Goal: Answer question/provide support

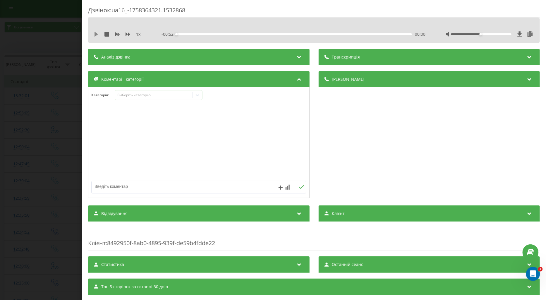
click at [94, 36] on icon at bounding box center [96, 34] width 5 height 5
click at [149, 94] on div "Виберіть категорію" at bounding box center [153, 95] width 73 height 5
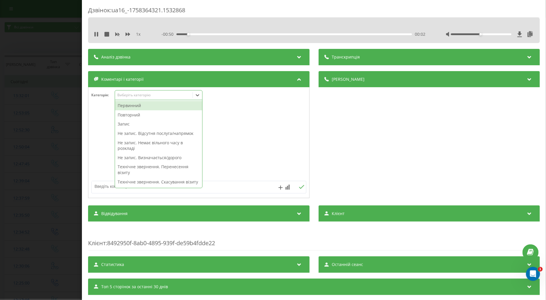
click at [132, 117] on div "Повторний" at bounding box center [158, 114] width 87 height 9
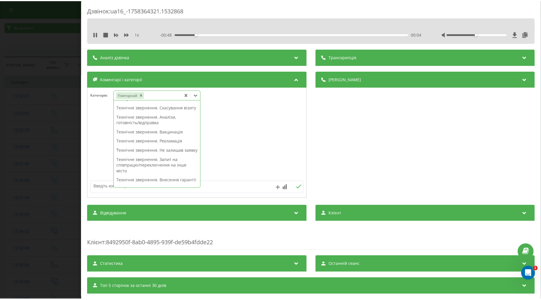
scroll to position [56, 0]
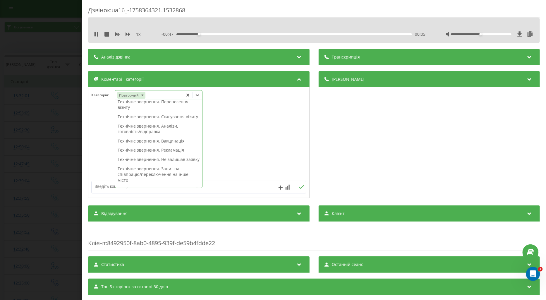
click at [171, 133] on div "Технічне звернення. Аналізи, готовність/відправка" at bounding box center [158, 128] width 87 height 15
click at [100, 139] on div at bounding box center [198, 143] width 221 height 70
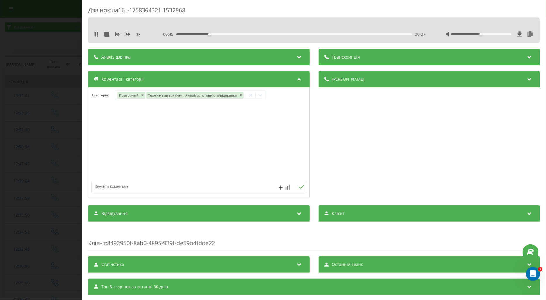
click at [42, 140] on div "Дзвінок : ua16_-1758364321.1532868 1 x - 00:45 00:07 00:07 Транскрипція Для AI-…" at bounding box center [273, 150] width 546 height 300
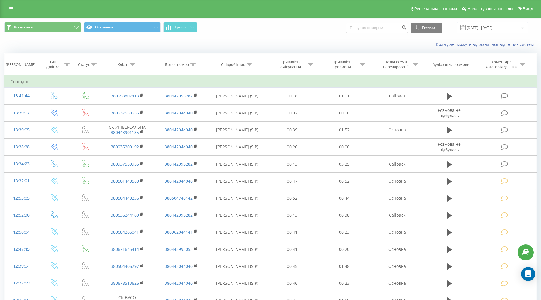
click at [505, 163] on icon at bounding box center [504, 164] width 7 height 6
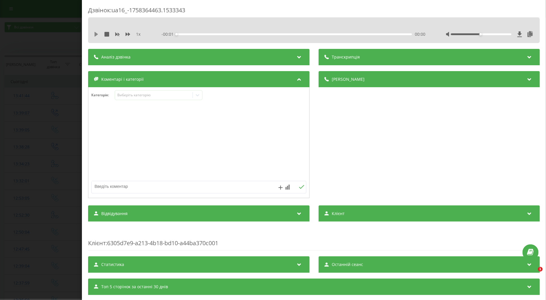
click at [98, 33] on icon at bounding box center [96, 34] width 5 height 5
click at [128, 34] on icon at bounding box center [127, 34] width 5 height 5
click at [97, 34] on icon at bounding box center [96, 34] width 5 height 5
click at [95, 32] on icon at bounding box center [96, 34] width 4 height 5
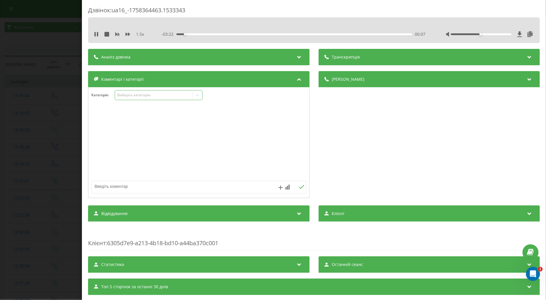
click at [198, 95] on icon at bounding box center [198, 95] width 6 height 6
click at [95, 35] on icon at bounding box center [94, 34] width 1 height 5
click at [199, 96] on icon at bounding box center [198, 95] width 6 height 6
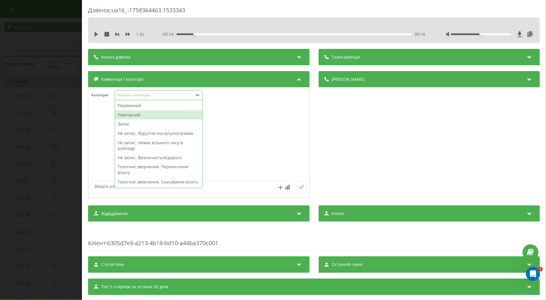
click at [136, 113] on div "Повторний" at bounding box center [158, 114] width 87 height 9
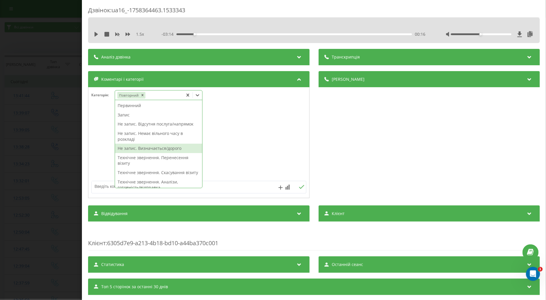
scroll to position [65, 0]
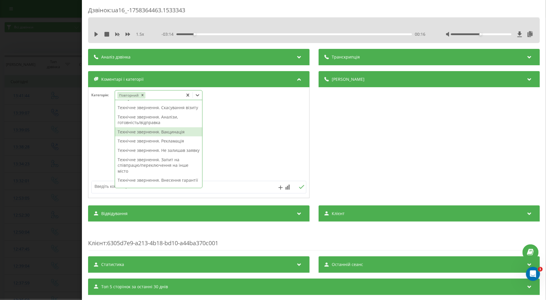
click at [162, 137] on div "Технічне звернення. Вакцинація" at bounding box center [158, 131] width 87 height 9
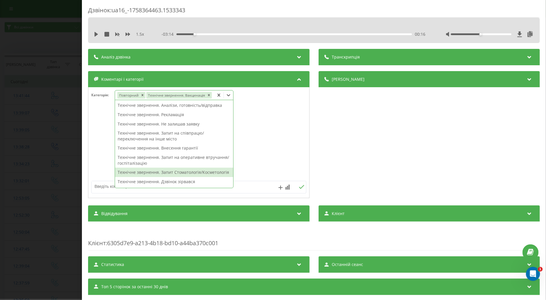
scroll to position [59, 0]
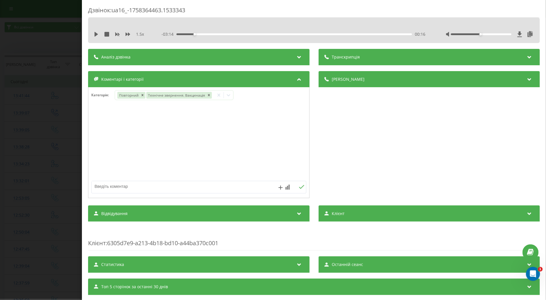
click at [102, 188] on textarea at bounding box center [177, 186] width 171 height 11
type textarea "подумає"
click at [299, 187] on icon at bounding box center [302, 187] width 6 height 4
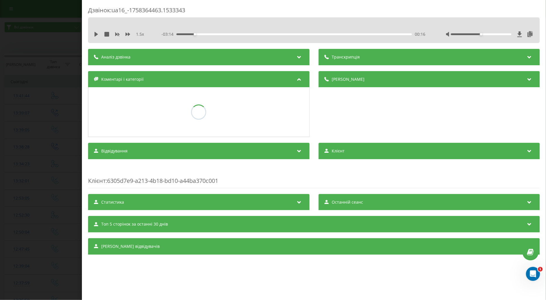
click at [62, 142] on div "Дзвінок : ua16_-1758364463.1533343 1.5 x - 03:14 00:16 00:16 Транскрипція Для A…" at bounding box center [273, 150] width 546 height 300
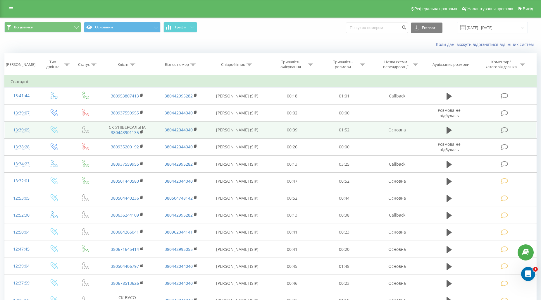
click at [505, 129] on icon at bounding box center [504, 130] width 7 height 6
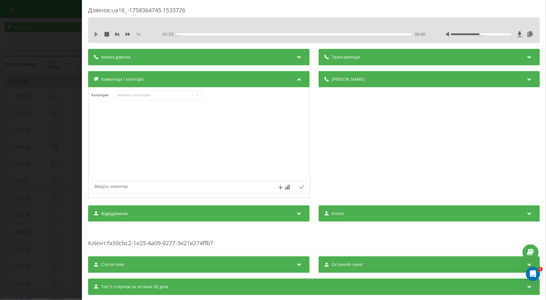
click at [94, 35] on icon at bounding box center [96, 34] width 4 height 5
drag, startPoint x: 127, startPoint y: 33, endPoint x: 128, endPoint y: 37, distance: 4.4
click at [127, 33] on icon at bounding box center [127, 34] width 5 height 5
click at [144, 97] on div "Виберіть категорію" at bounding box center [153, 95] width 73 height 5
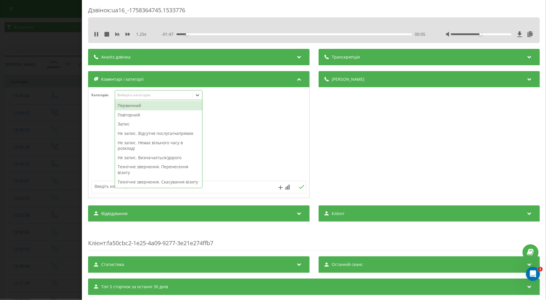
drag, startPoint x: 136, startPoint y: 115, endPoint x: 130, endPoint y: 122, distance: 9.6
click at [136, 116] on div "Повторний" at bounding box center [158, 114] width 87 height 9
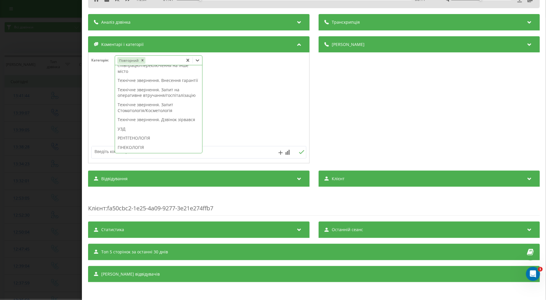
scroll to position [195, 0]
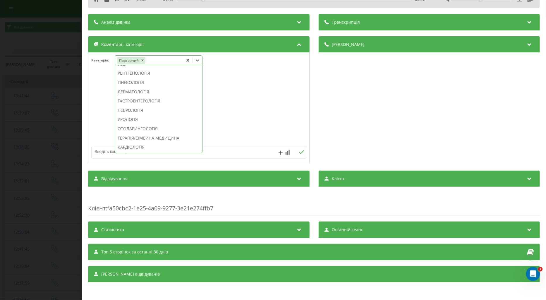
click at [138, 106] on div "ГАСТРОЕНТЕРОЛОГІЯ" at bounding box center [158, 100] width 87 height 9
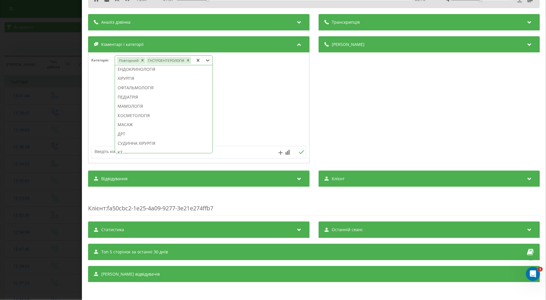
scroll to position [216, 0]
click at [169, 88] on div "ТЕРАПІЯ/СІМЕЙНА МЕДИЦИНА" at bounding box center [163, 89] width 97 height 9
click at [106, 150] on textarea at bounding box center [177, 151] width 171 height 11
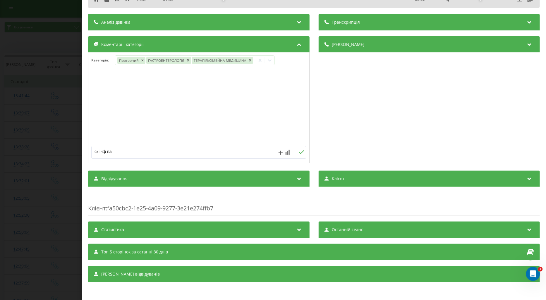
type textarea "ск інф пац"
click at [297, 150] on button at bounding box center [301, 152] width 9 height 5
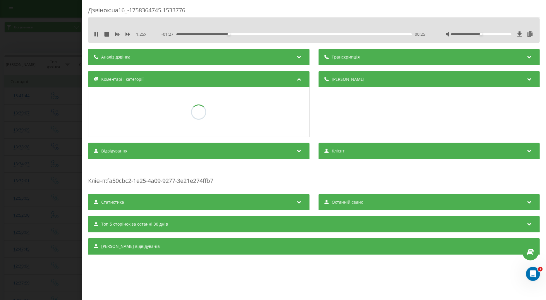
scroll to position [0, 0]
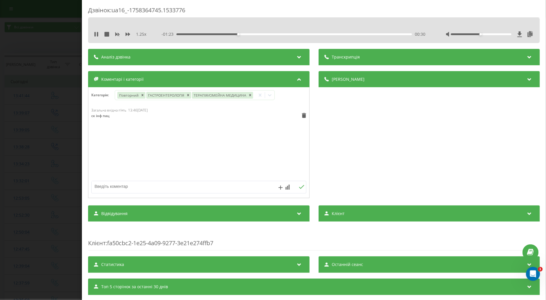
click at [49, 116] on div "Дзвінок : ua16_-1758364745.1533776 1.25 x - 01:23 00:30 00:30 Транскрипція Для …" at bounding box center [273, 150] width 546 height 300
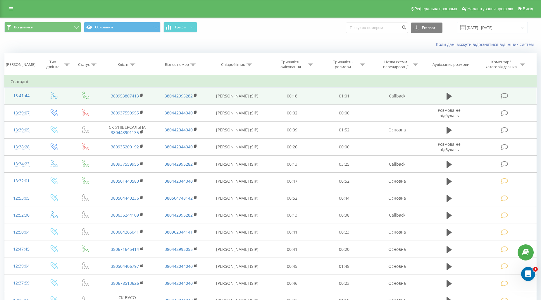
click at [503, 94] on icon at bounding box center [504, 96] width 7 height 6
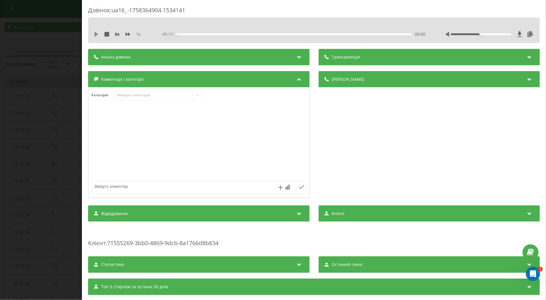
click at [97, 33] on icon at bounding box center [96, 34] width 5 height 5
click at [128, 33] on icon at bounding box center [127, 34] width 5 height 5
click at [132, 96] on div "Виберіть категорію" at bounding box center [153, 95] width 73 height 5
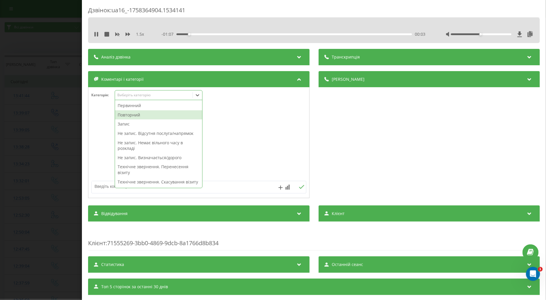
click at [130, 118] on div "Повторний" at bounding box center [158, 114] width 87 height 9
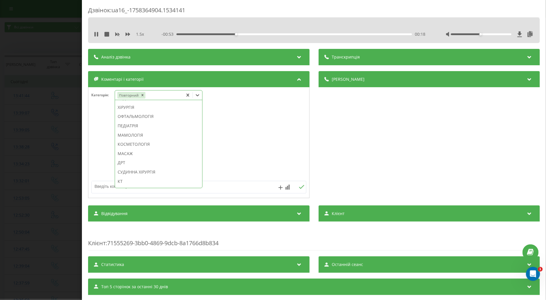
scroll to position [357, 0]
click at [134, 163] on div "РЕВМАТОЛОГІЯ" at bounding box center [158, 157] width 87 height 9
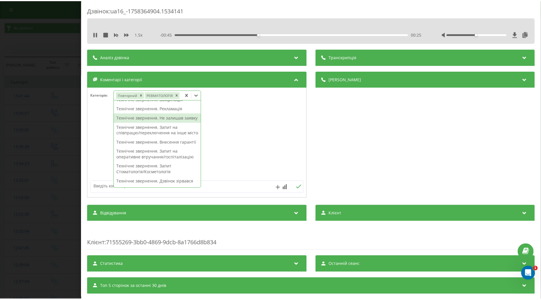
scroll to position [0, 0]
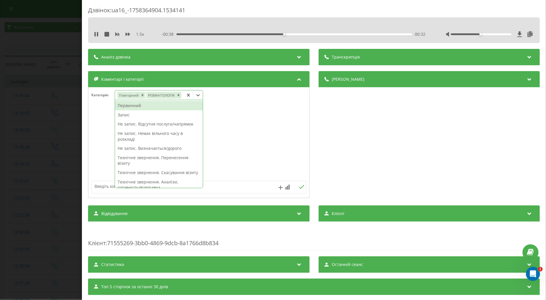
click at [100, 187] on textarea at bounding box center [177, 186] width 171 height 11
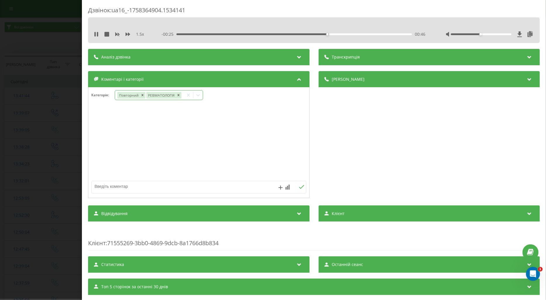
click at [199, 96] on icon at bounding box center [198, 95] width 6 height 6
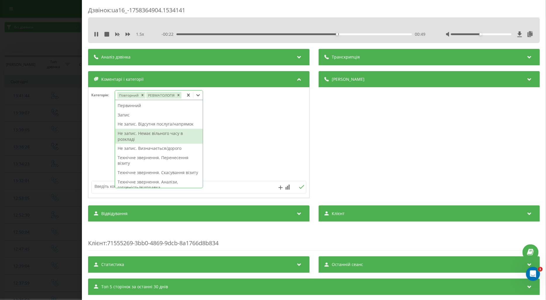
click at [164, 135] on div "Не запис. Немає вільного часу в розкладі" at bounding box center [159, 136] width 88 height 15
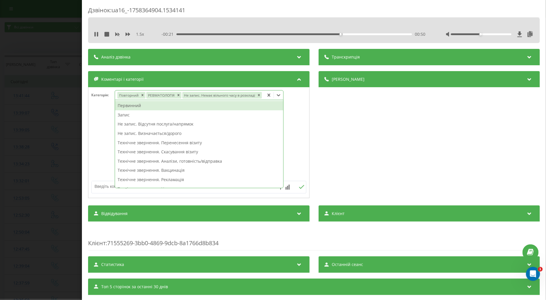
click at [99, 136] on div at bounding box center [198, 143] width 221 height 70
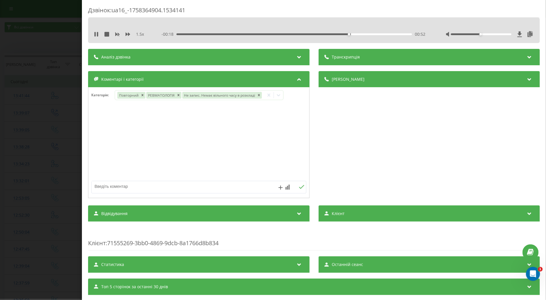
click at [50, 133] on div "Дзвінок : ua16_-1758364904.1534141 1.5 x - 00:18 00:52 00:52 Транскрипція Для A…" at bounding box center [273, 150] width 546 height 300
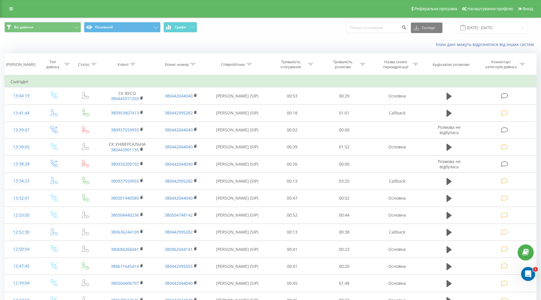
click at [506, 93] on icon at bounding box center [504, 96] width 7 height 6
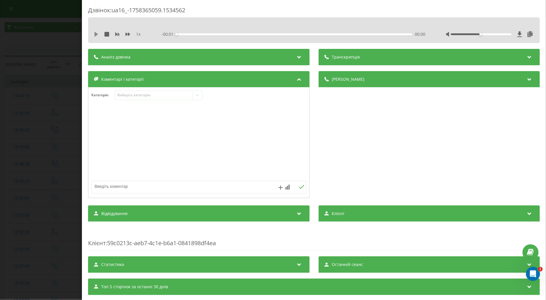
click at [95, 34] on icon at bounding box center [96, 34] width 4 height 5
click at [128, 34] on icon at bounding box center [127, 34] width 5 height 4
click at [151, 97] on div "Виберіть категорію" at bounding box center [153, 95] width 73 height 5
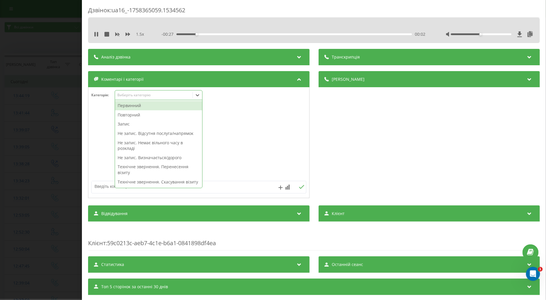
click at [143, 113] on div "Повторний" at bounding box center [158, 114] width 87 height 9
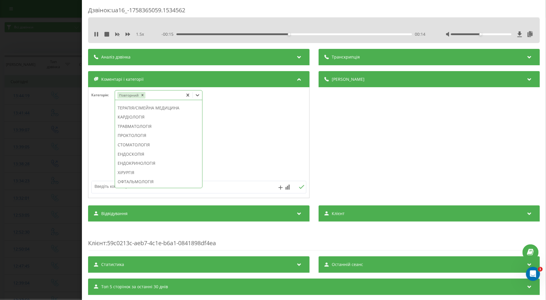
scroll to position [293, 0]
click at [132, 145] on div "ХіРУРГІЯ" at bounding box center [158, 139] width 87 height 9
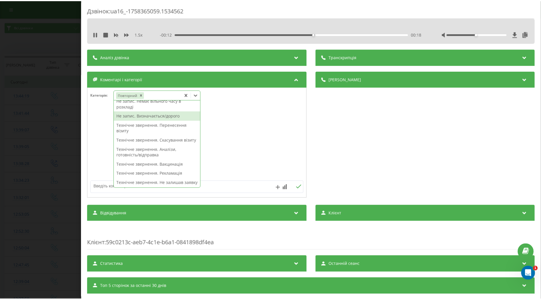
scroll to position [0, 0]
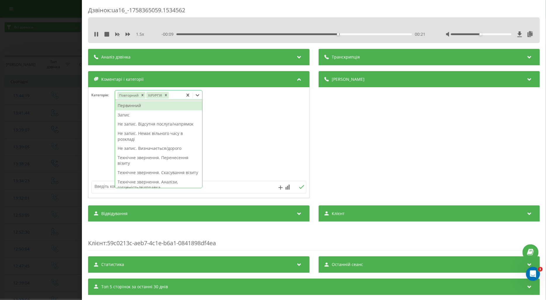
click at [170, 134] on div "Не запис. Немає вільного часу в розкладі" at bounding box center [158, 136] width 87 height 15
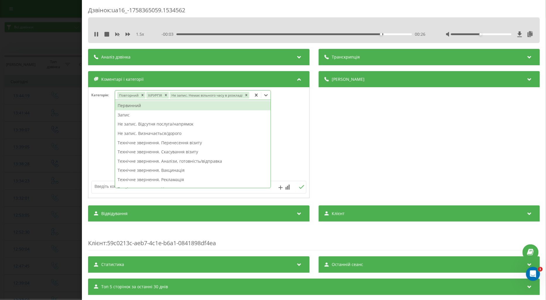
click at [102, 184] on textarea at bounding box center [177, 186] width 171 height 11
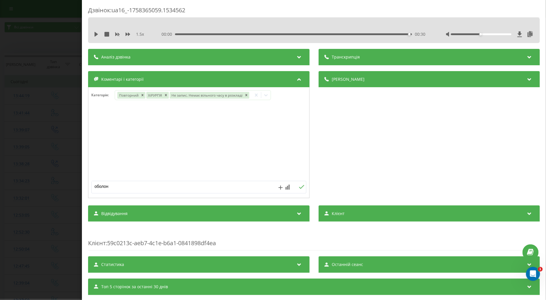
type textarea "оболонь"
click at [300, 188] on icon at bounding box center [302, 187] width 6 height 4
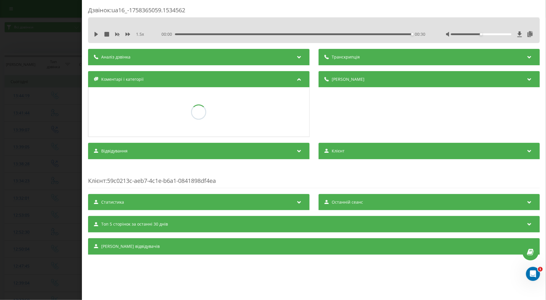
click at [51, 149] on div "Дзвінок : ua16_-1758365059.1534562 1.5 x 00:00 00:30 00:30 Транскрипція Для AI-…" at bounding box center [273, 150] width 546 height 300
